Goal: Information Seeking & Learning: Learn about a topic

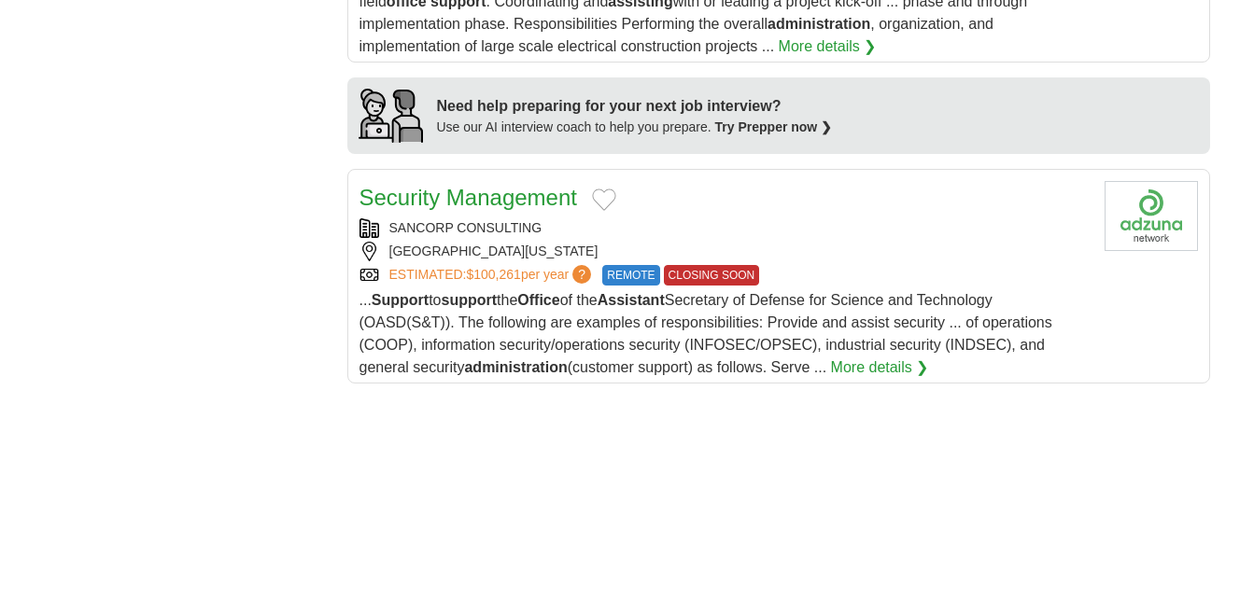
scroll to position [1731, 0]
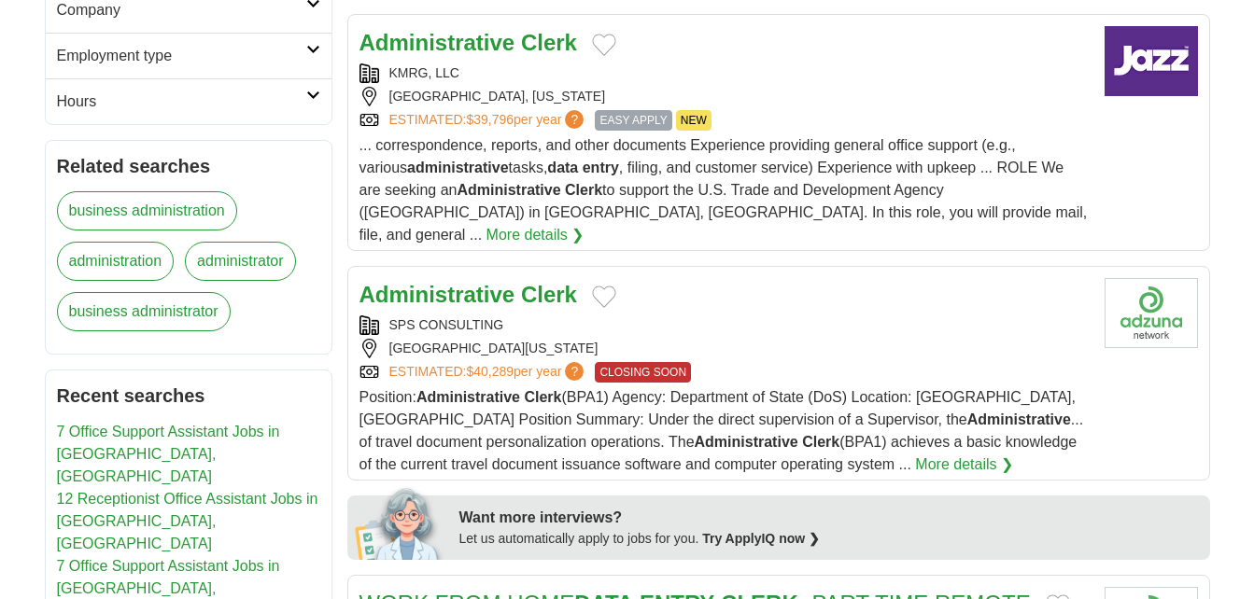
scroll to position [640, 0]
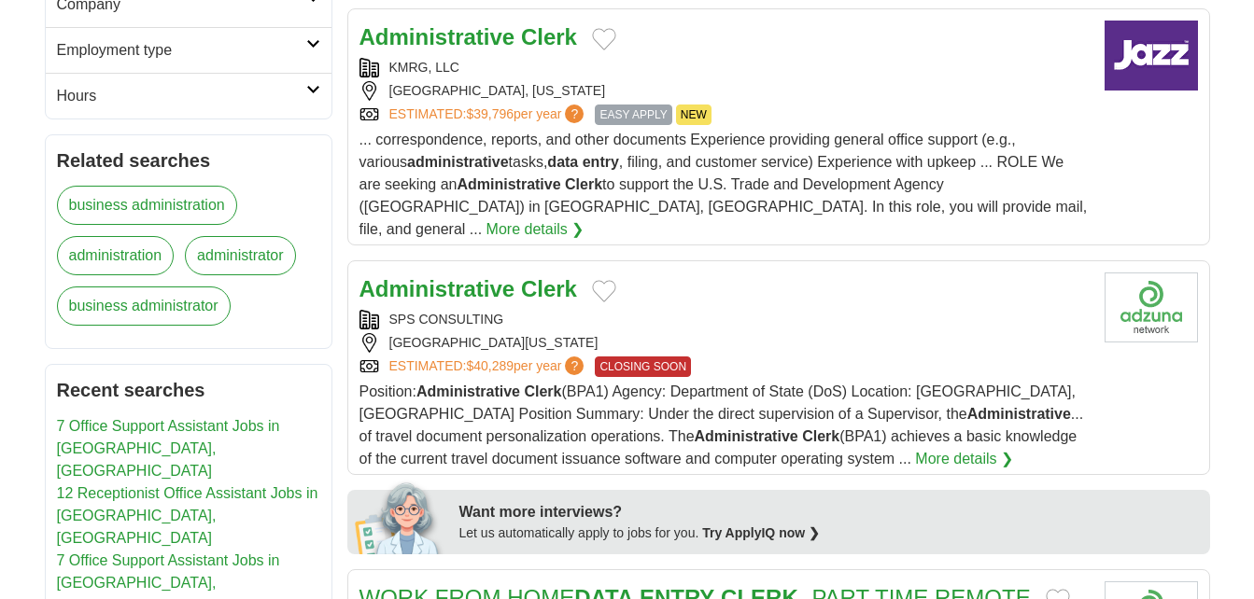
click at [461, 24] on strong "Administrative" at bounding box center [437, 36] width 156 height 25
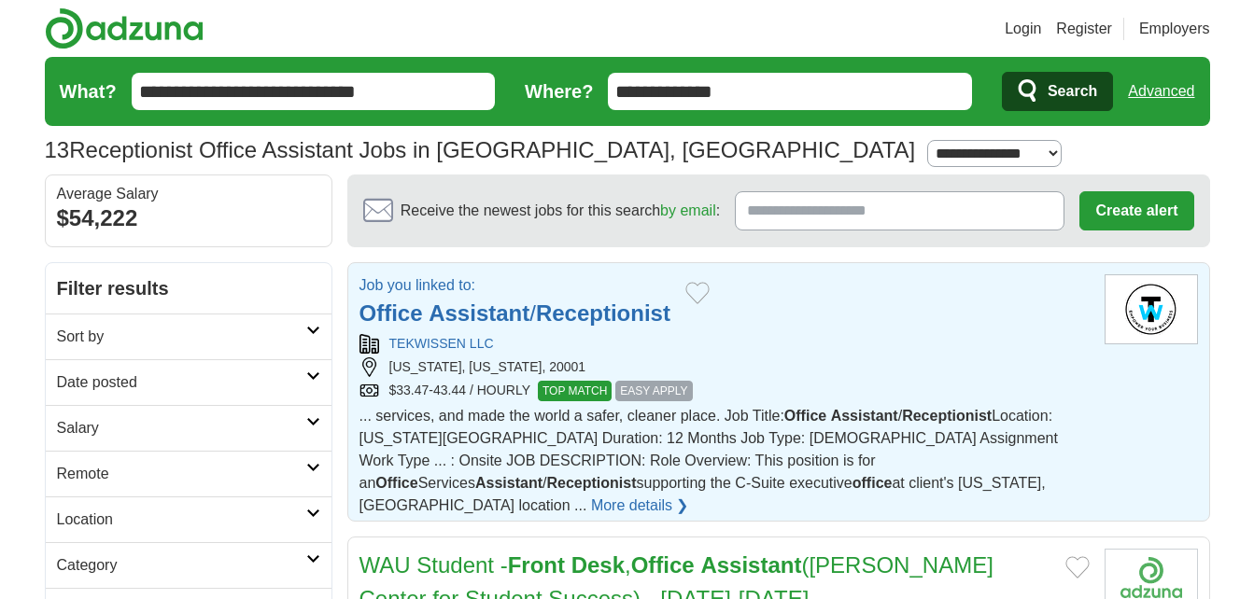
click at [485, 311] on strong "Assistant" at bounding box center [479, 313] width 101 height 25
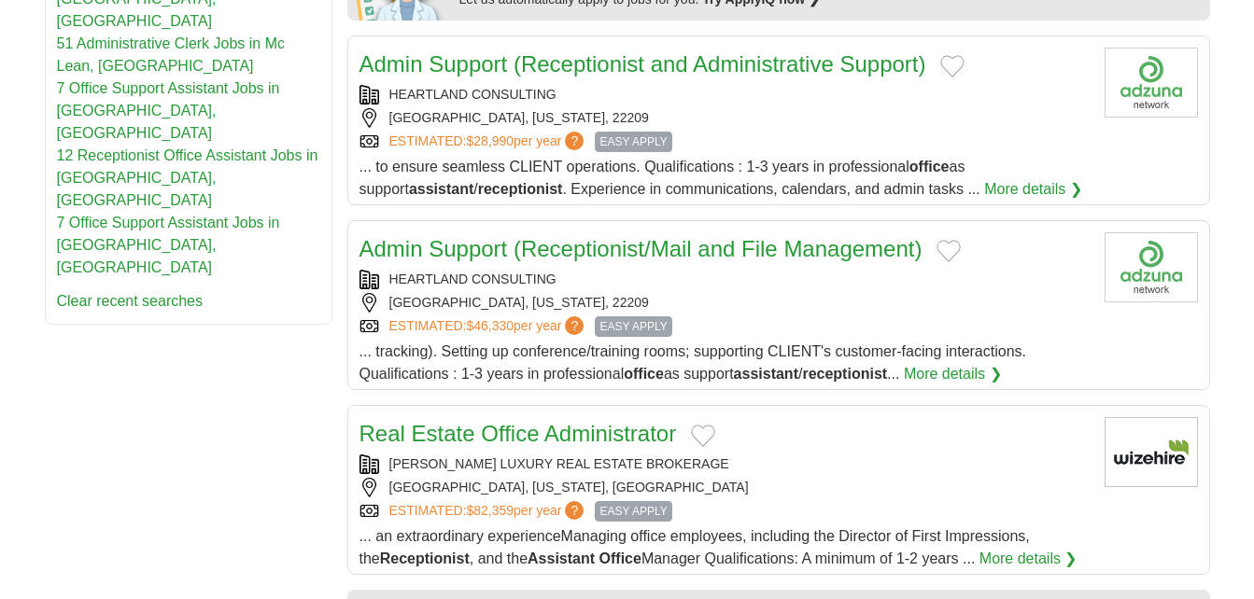
scroll to position [1082, 0]
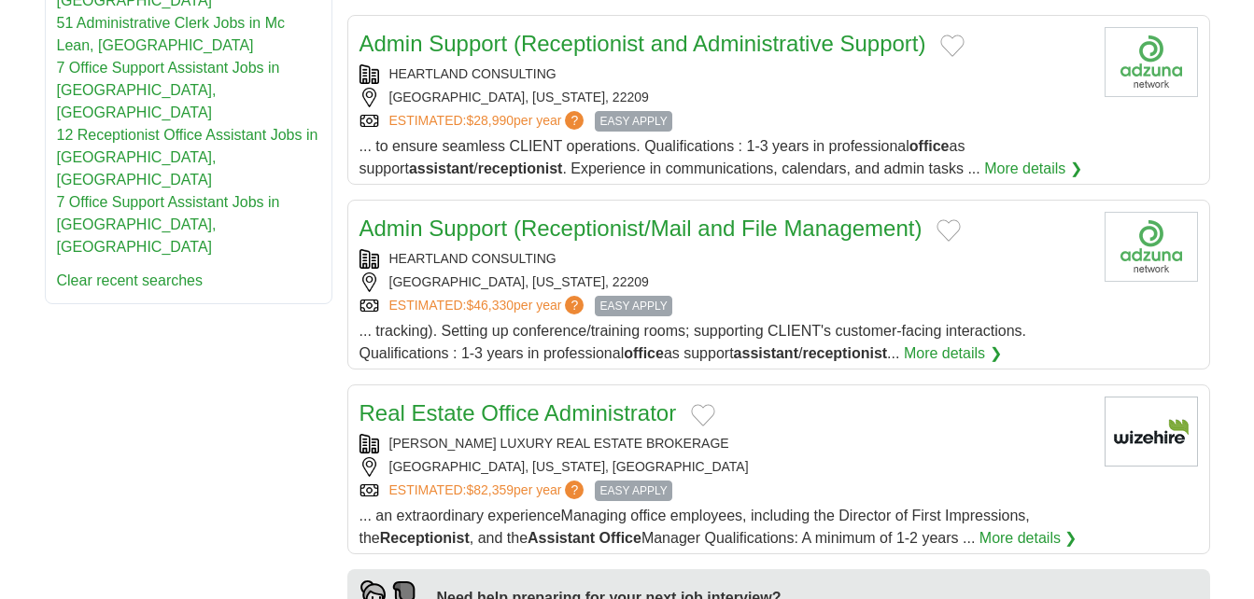
click at [466, 31] on link "Admin Support (Receptionist and Administrative Support)" at bounding box center [642, 43] width 567 height 25
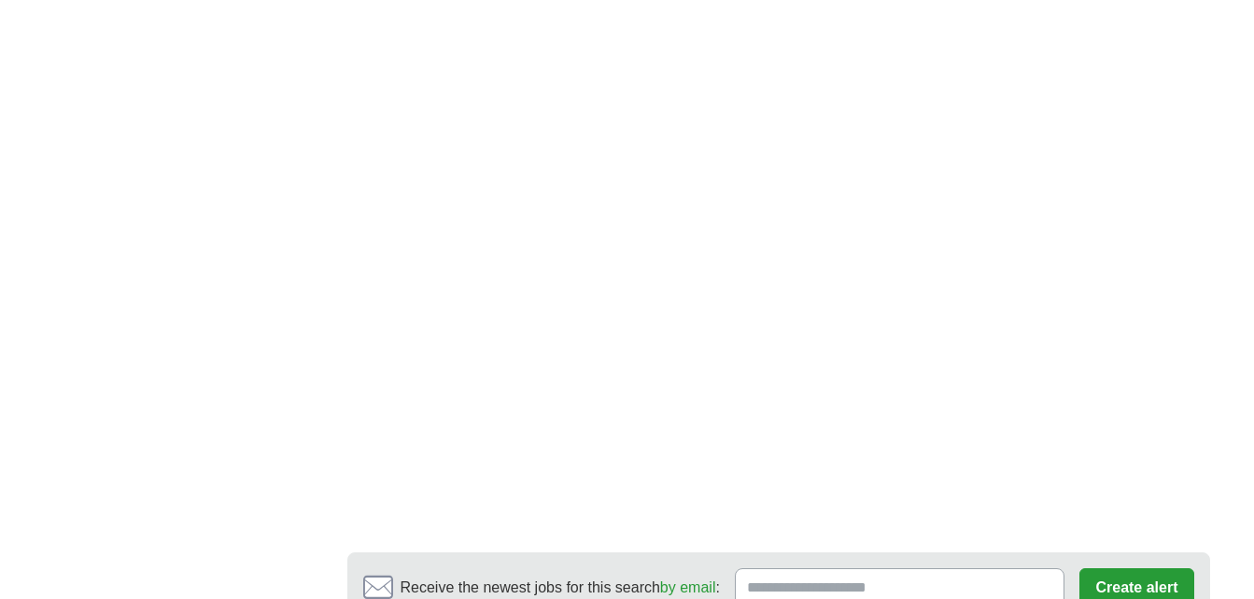
scroll to position [2963, 0]
